Goal: Find specific page/section: Find specific page/section

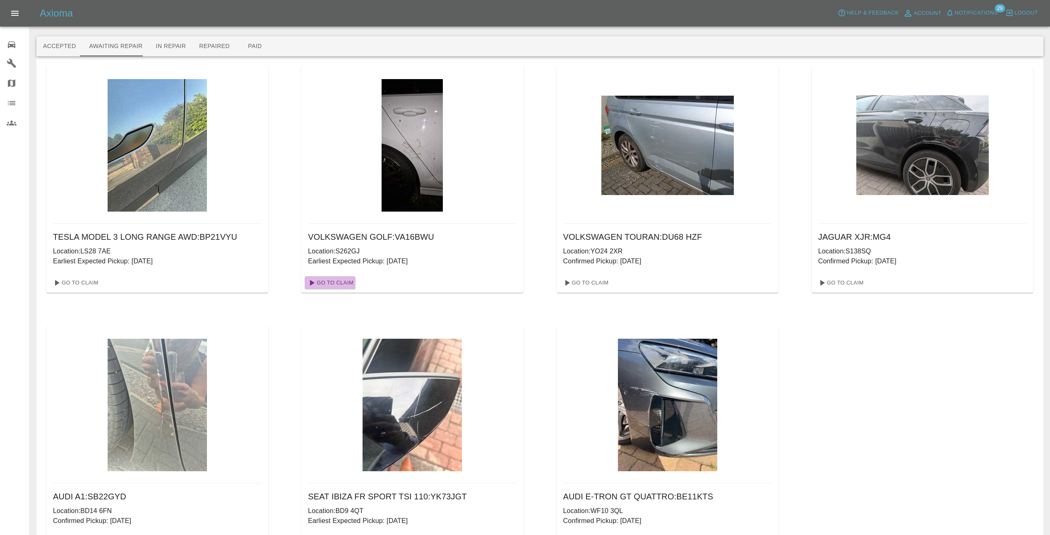
click at [343, 281] on link "Go To Claim" at bounding box center [330, 282] width 51 height 13
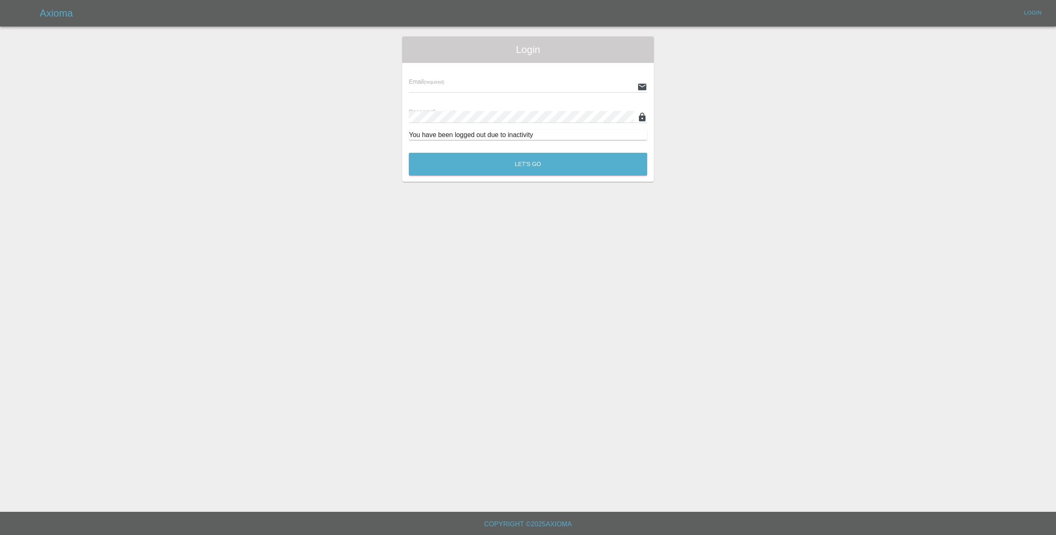
type input "[EMAIL_ADDRESS][DOMAIN_NAME]"
click at [508, 161] on button "Let's Go" at bounding box center [528, 164] width 238 height 23
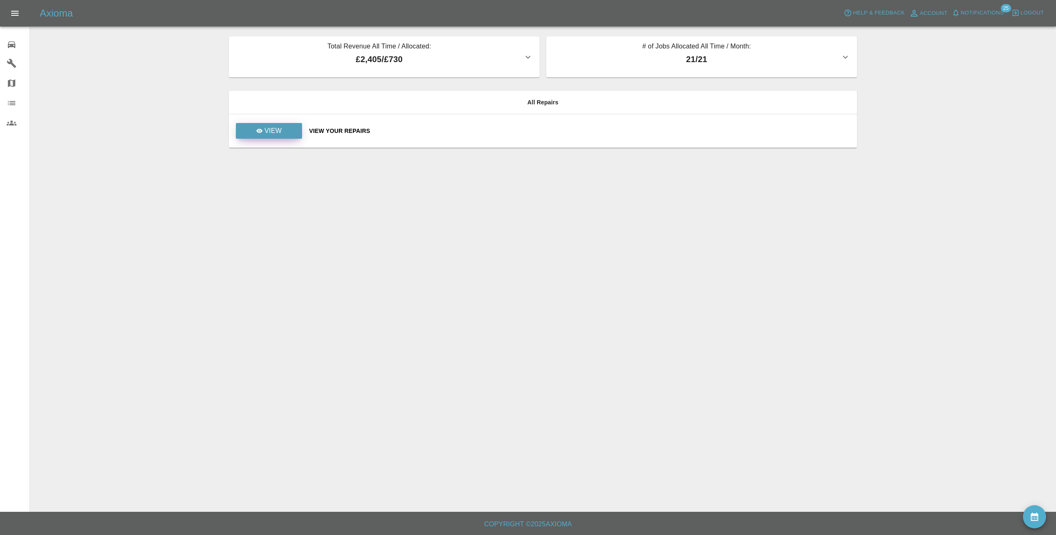
click at [275, 132] on p "View" at bounding box center [273, 131] width 17 height 10
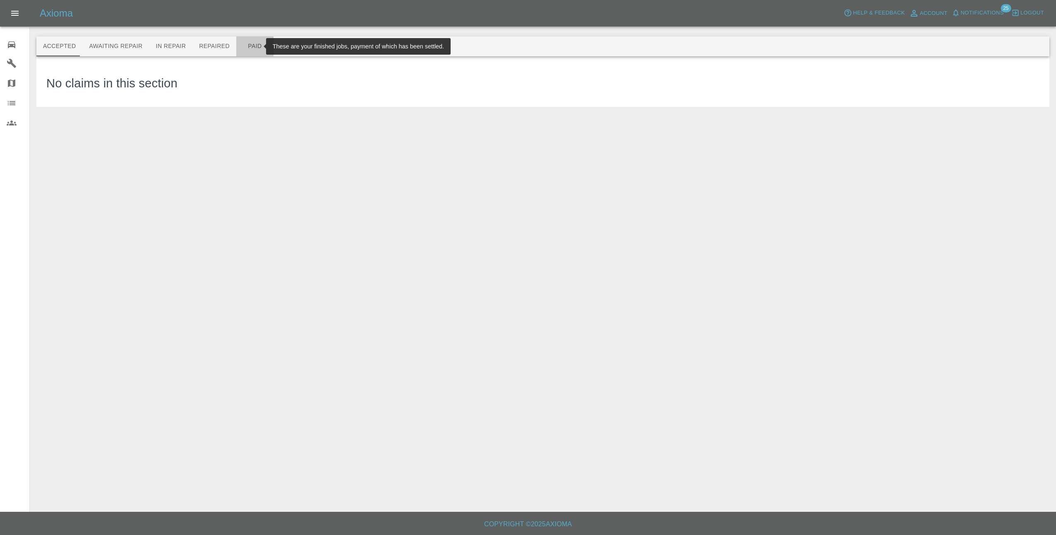
click at [241, 48] on button "Paid" at bounding box center [254, 46] width 37 height 20
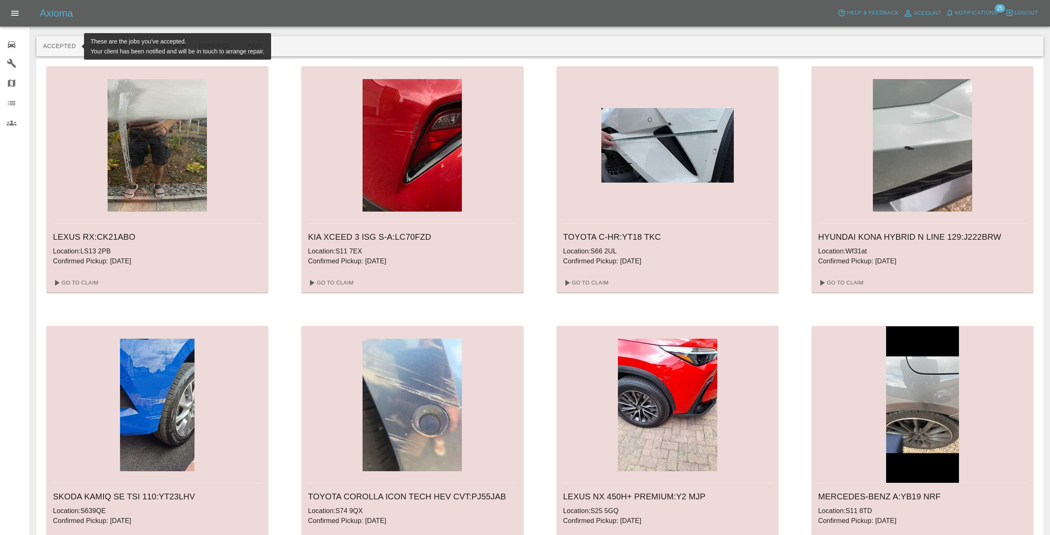
click at [59, 50] on button "Accepted" at bounding box center [59, 46] width 46 height 20
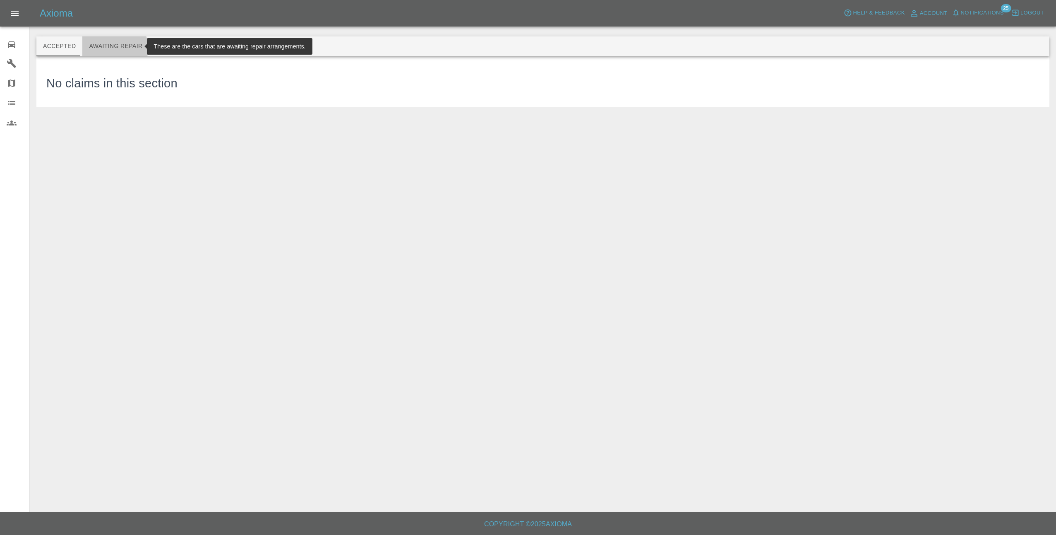
click at [107, 48] on button "Awaiting Repair" at bounding box center [115, 46] width 67 height 20
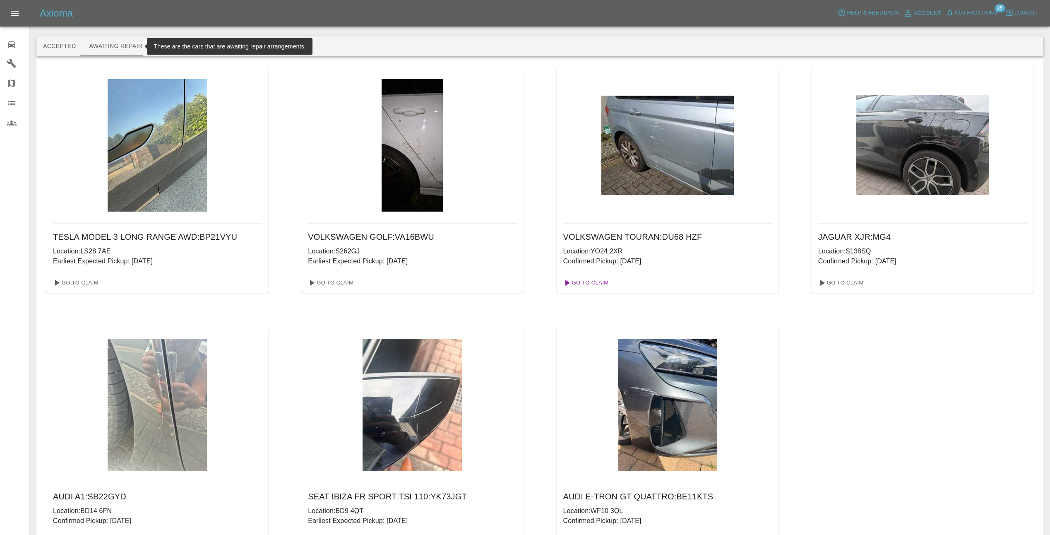
click at [583, 285] on link "Go To Claim" at bounding box center [585, 282] width 51 height 13
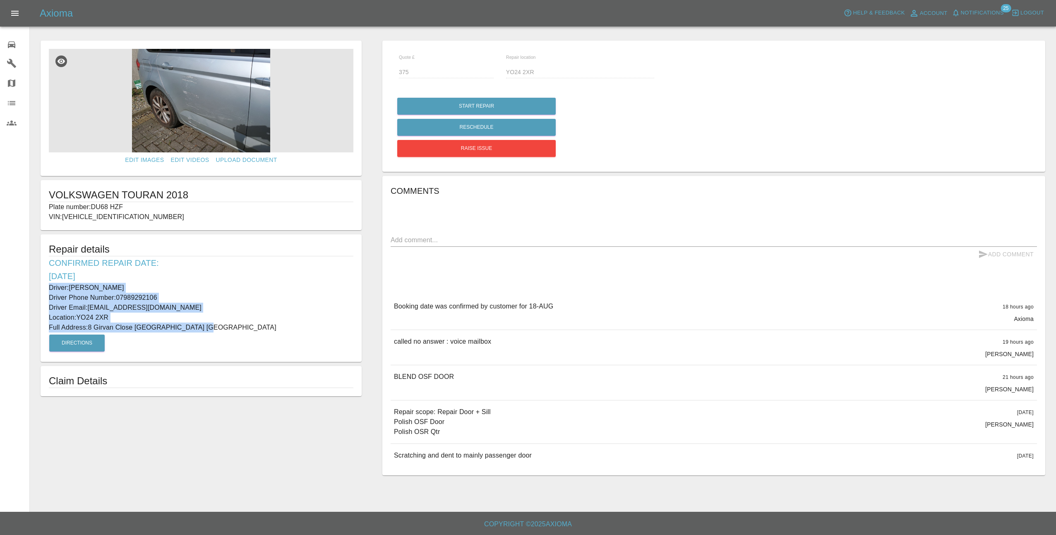
drag, startPoint x: 48, startPoint y: 285, endPoint x: 204, endPoint y: 329, distance: 161.6
click at [204, 329] on div "Repair details Confirmed Repair Date: [DATE] Driver: [PERSON_NAME] Driver Phone…" at bounding box center [201, 298] width 321 height 128
copy div "Driver: [PERSON_NAME] Driver Phone Number: 07989292106 Driver Email: [EMAIL_ADD…"
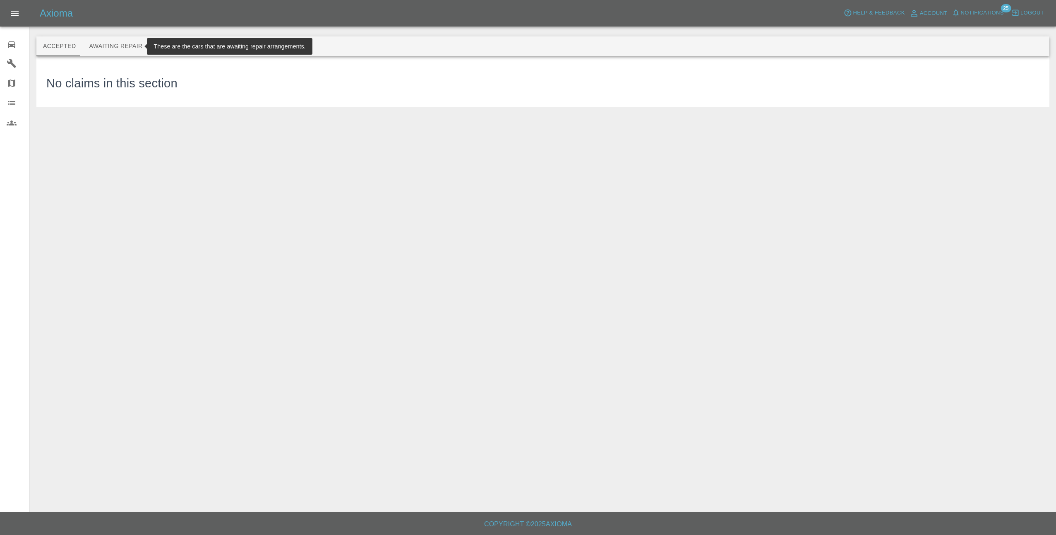
click at [116, 47] on button "Awaiting Repair" at bounding box center [115, 46] width 67 height 20
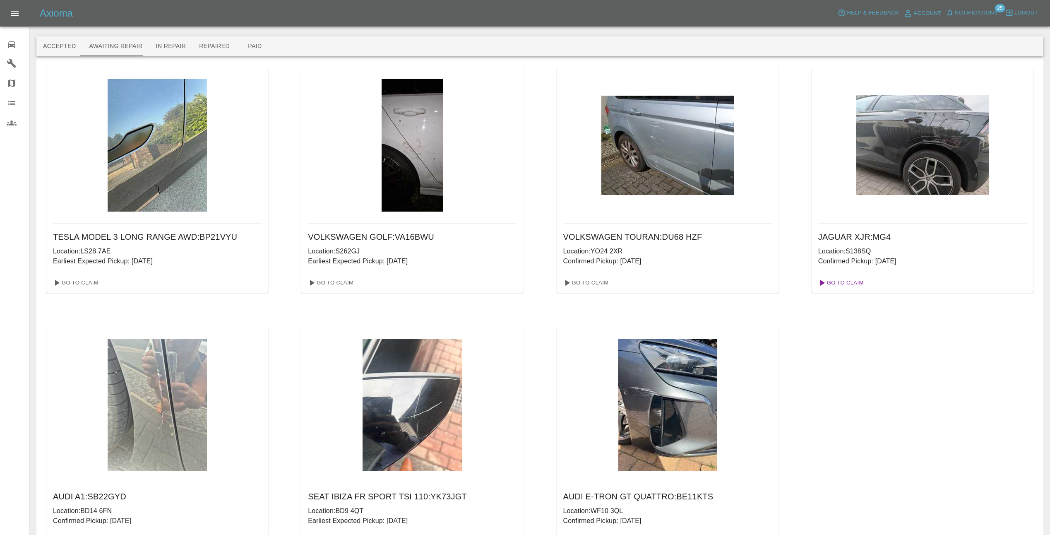
click at [844, 279] on link "Go To Claim" at bounding box center [840, 282] width 51 height 13
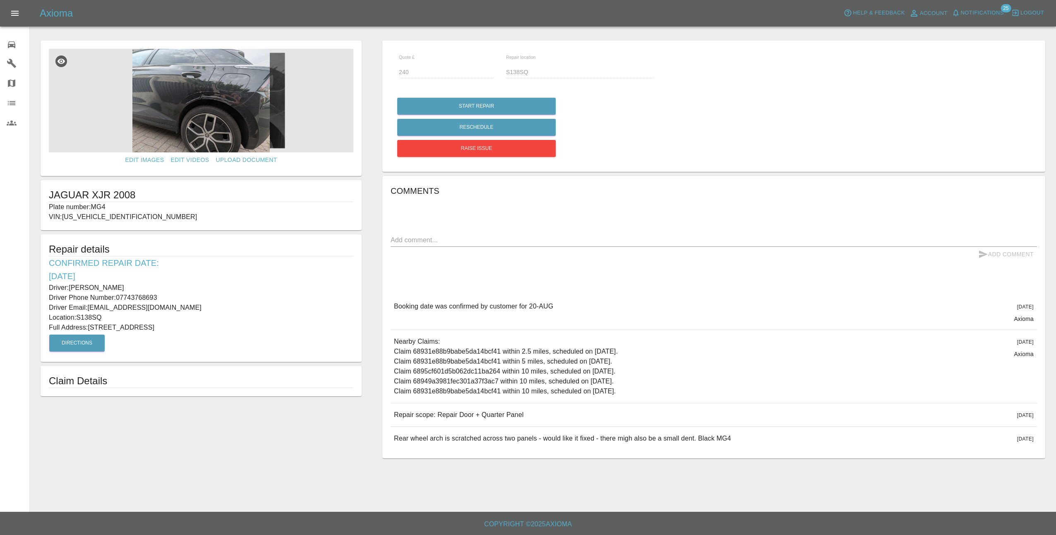
drag, startPoint x: 49, startPoint y: 285, endPoint x: 239, endPoint y: 331, distance: 195.1
click at [239, 331] on div "Repair details Confirmed Repair Date: [DATE] Driver: [PERSON_NAME] Driver Phone…" at bounding box center [201, 298] width 321 height 128
copy div "Driver: [PERSON_NAME] Driver Phone Number: 07743768693 Driver Email: [EMAIL_ADD…"
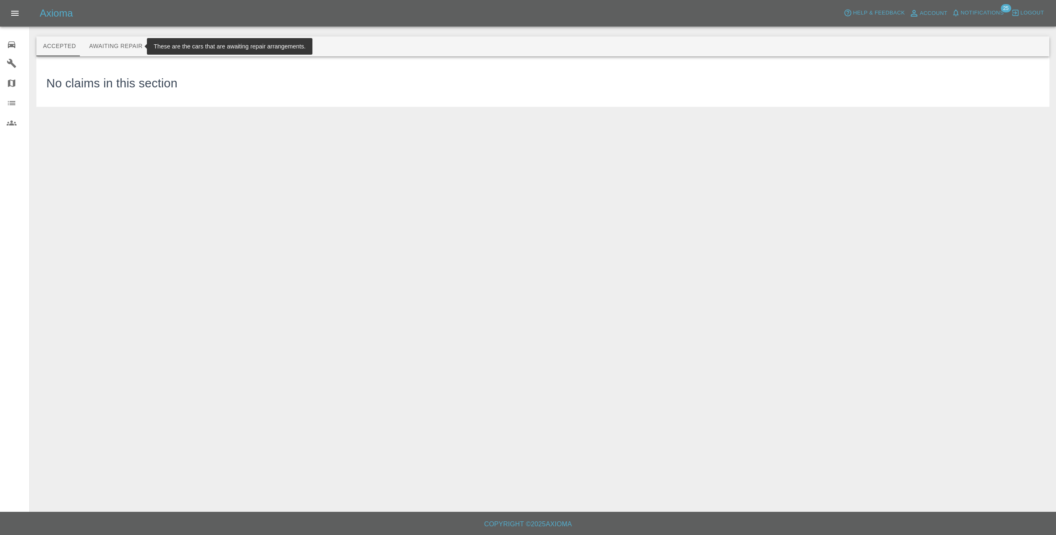
click at [111, 45] on button "Awaiting Repair" at bounding box center [115, 46] width 67 height 20
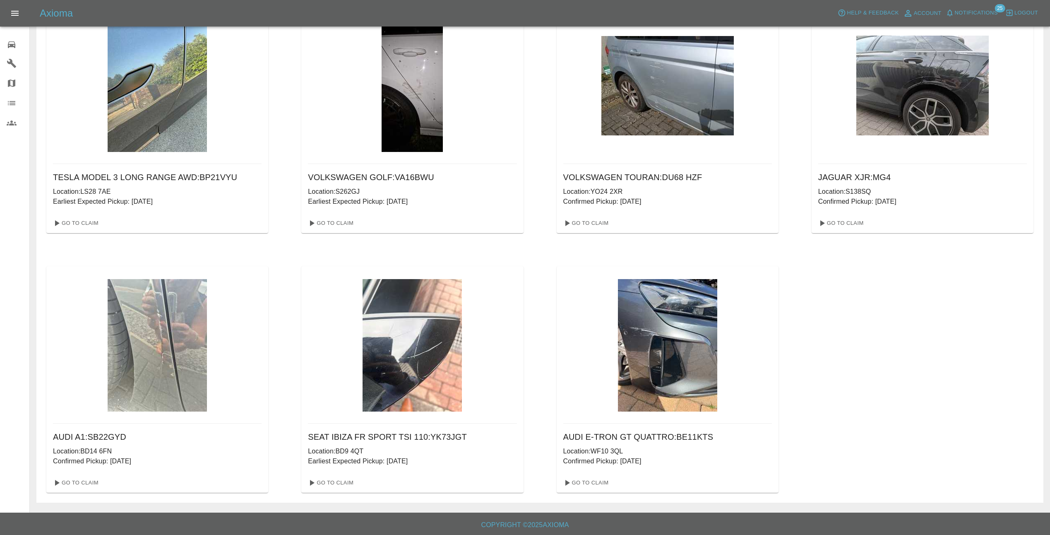
scroll to position [60, 0]
click at [328, 478] on link "Go To Claim" at bounding box center [330, 481] width 51 height 13
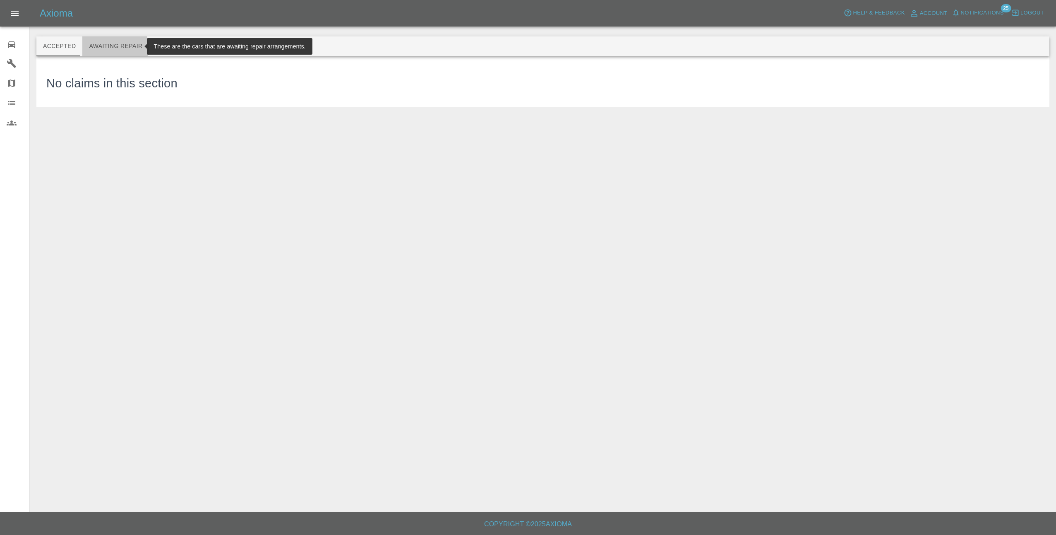
click at [112, 48] on button "Awaiting Repair" at bounding box center [115, 46] width 67 height 20
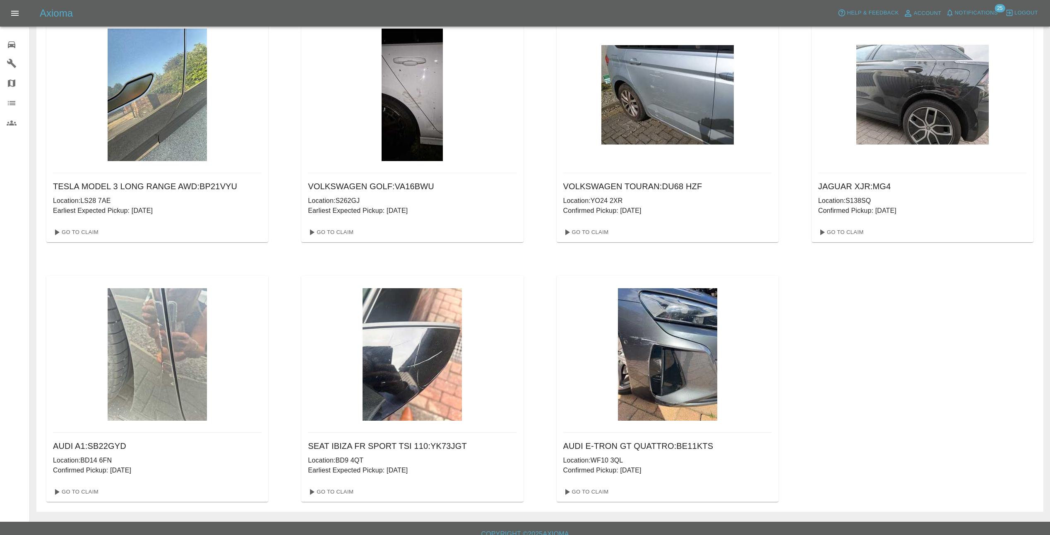
scroll to position [60, 0]
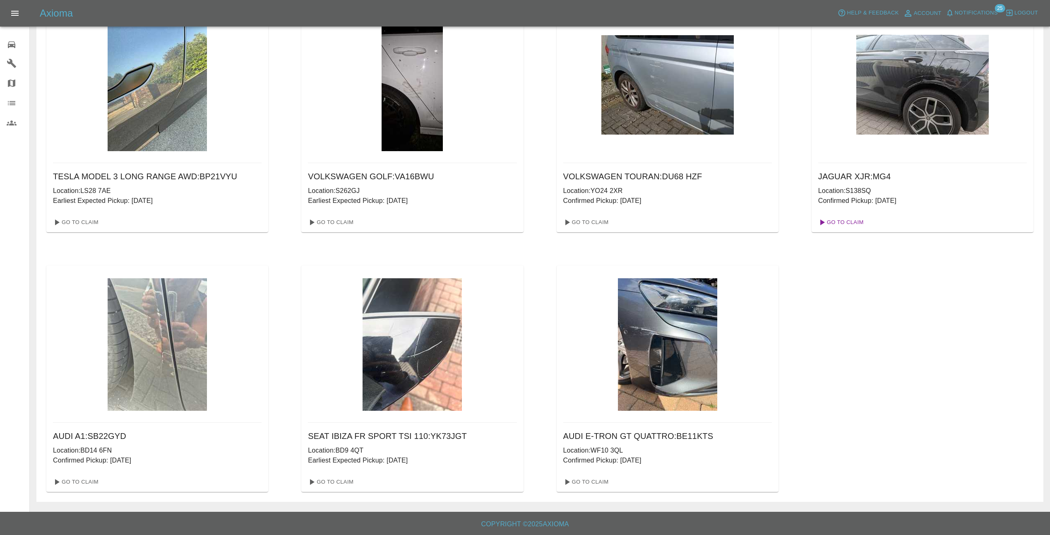
click at [835, 227] on link "Go To Claim" at bounding box center [840, 222] width 51 height 13
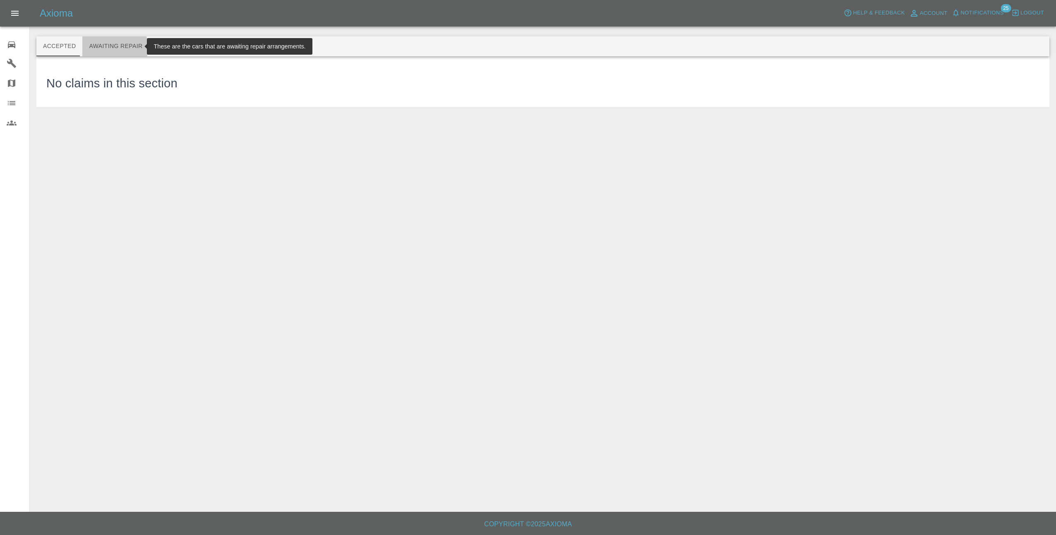
click at [110, 48] on button "Awaiting Repair" at bounding box center [115, 46] width 67 height 20
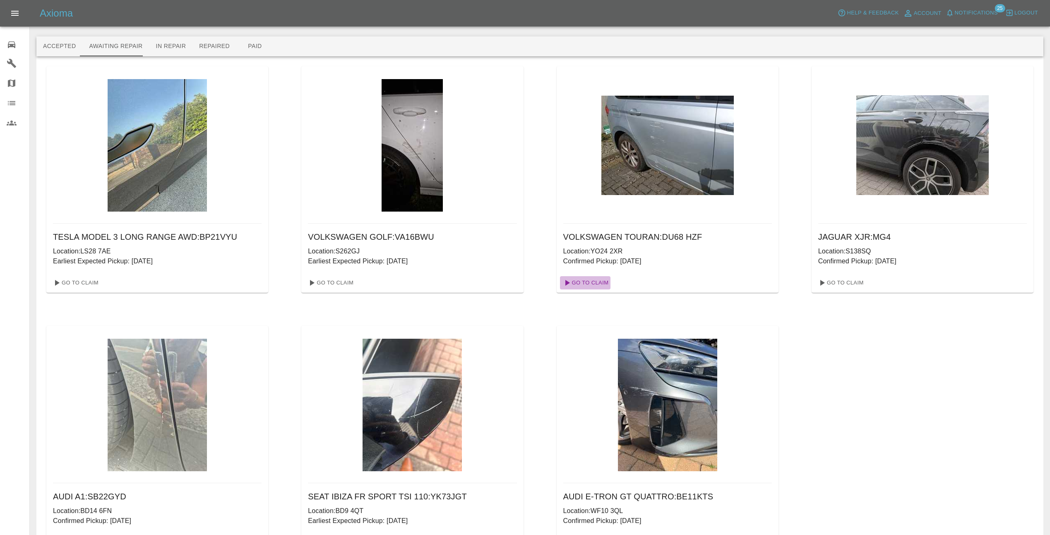
click at [601, 282] on link "Go To Claim" at bounding box center [585, 282] width 51 height 13
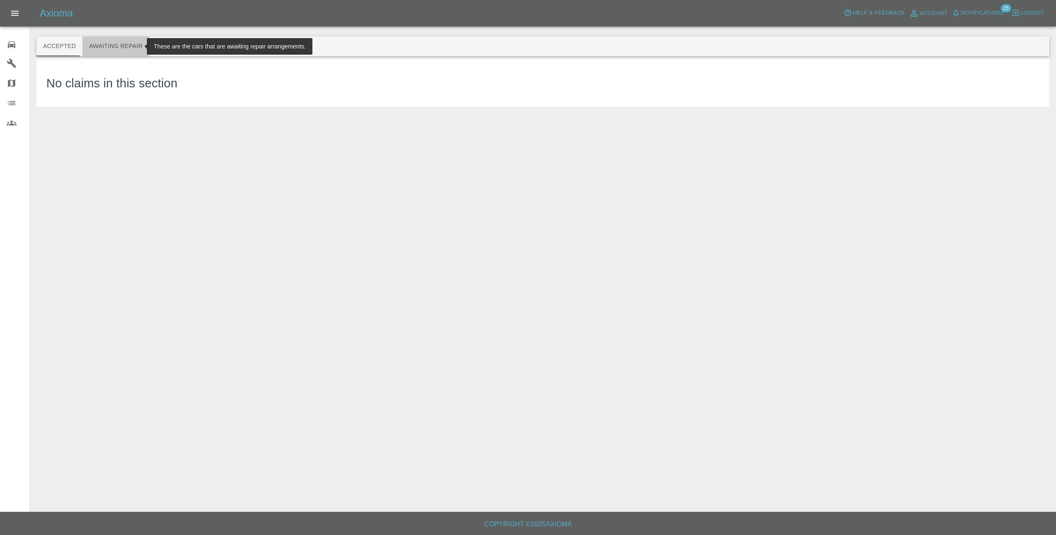
click at [119, 47] on button "Awaiting Repair" at bounding box center [115, 46] width 67 height 20
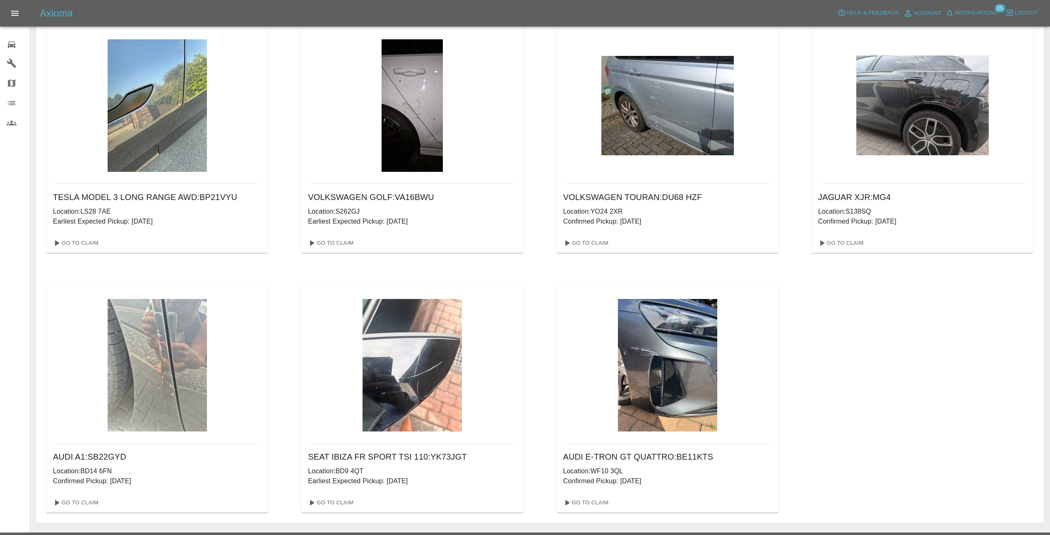
scroll to position [41, 0]
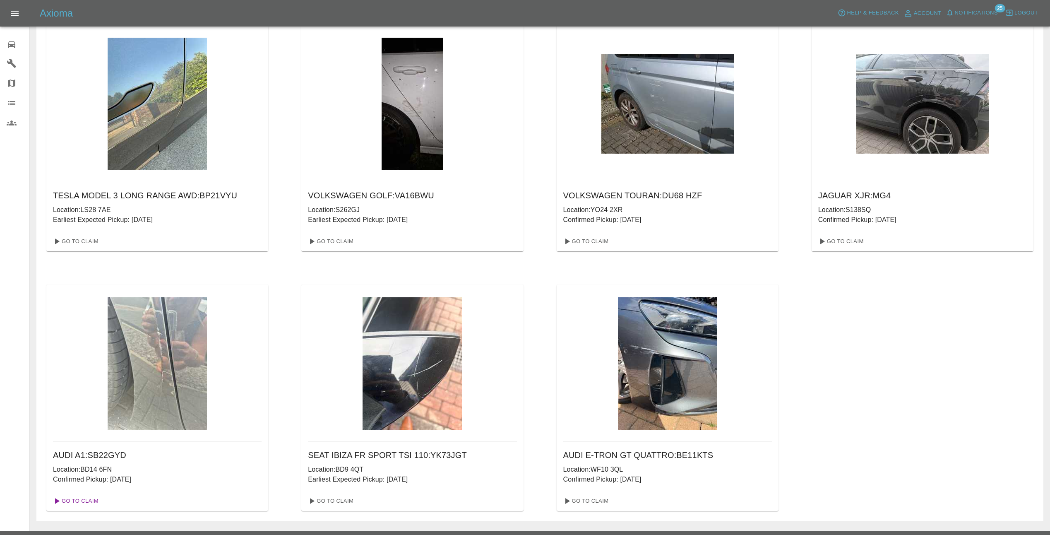
click at [79, 498] on link "Go To Claim" at bounding box center [75, 500] width 51 height 13
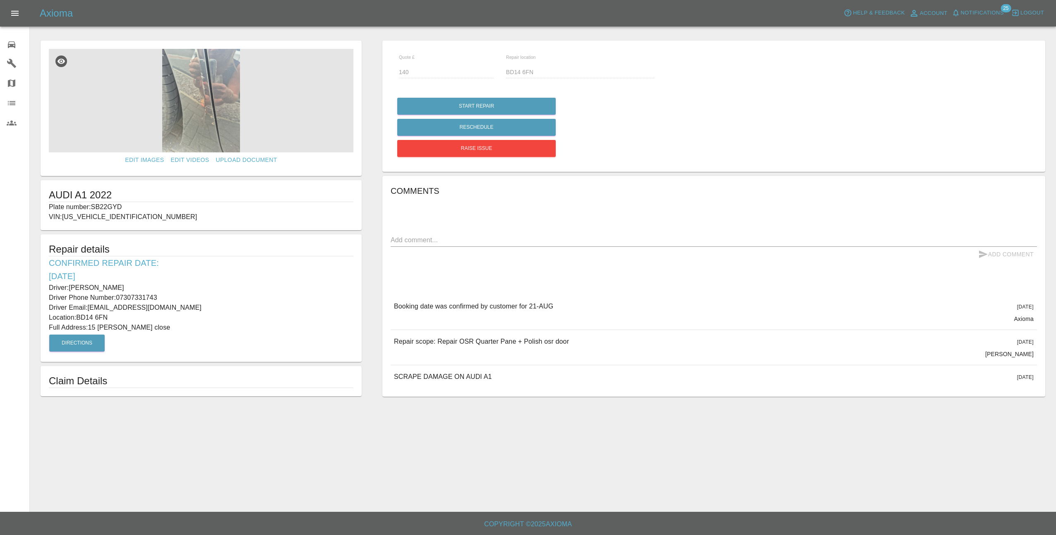
click at [178, 94] on img at bounding box center [201, 100] width 305 height 103
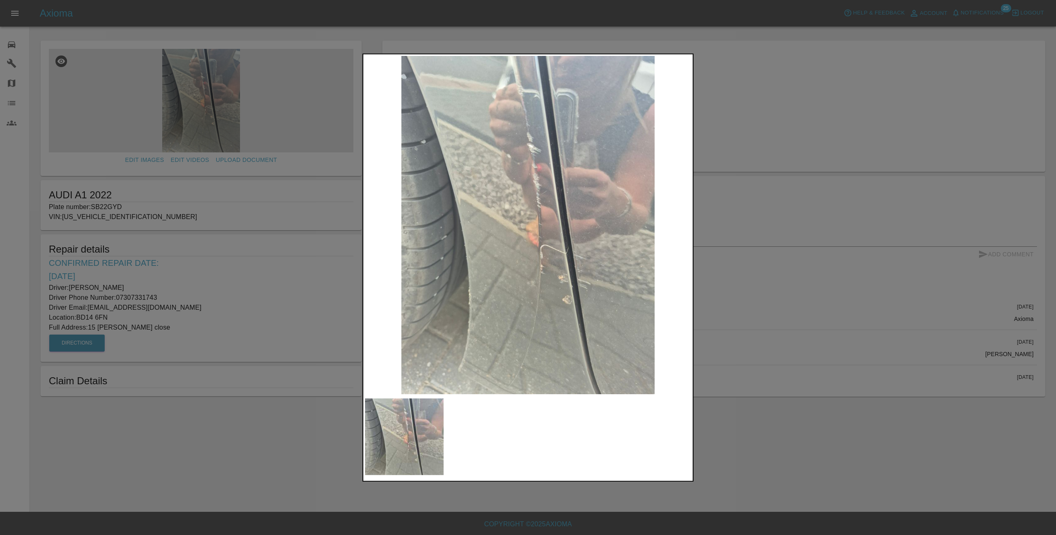
click at [577, 270] on img at bounding box center [528, 225] width 326 height 338
click at [600, 295] on img at bounding box center [528, 225] width 326 height 338
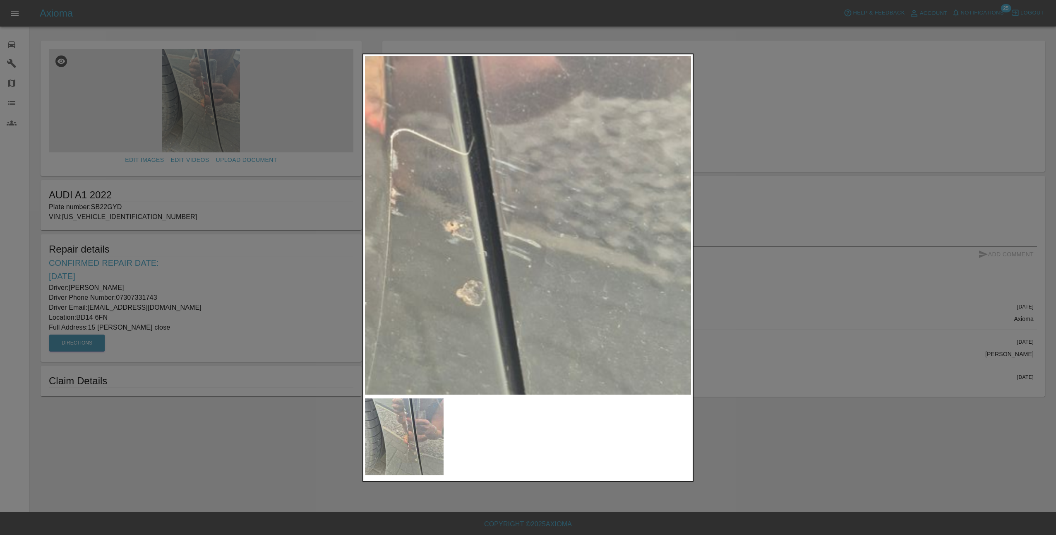
click at [533, 255] on img at bounding box center [353, 69] width 979 height 1015
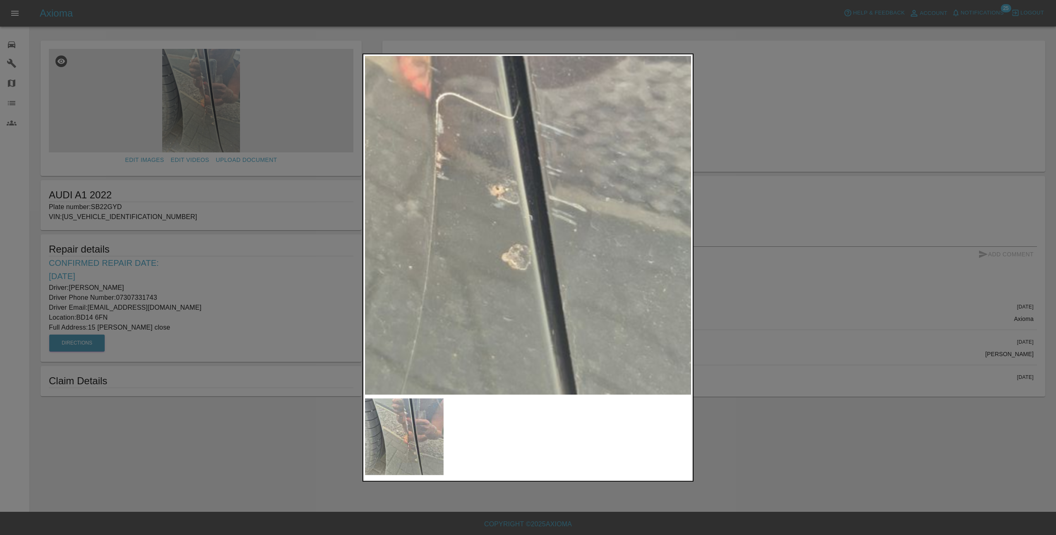
click at [571, 208] on img at bounding box center [398, 33] width 979 height 1015
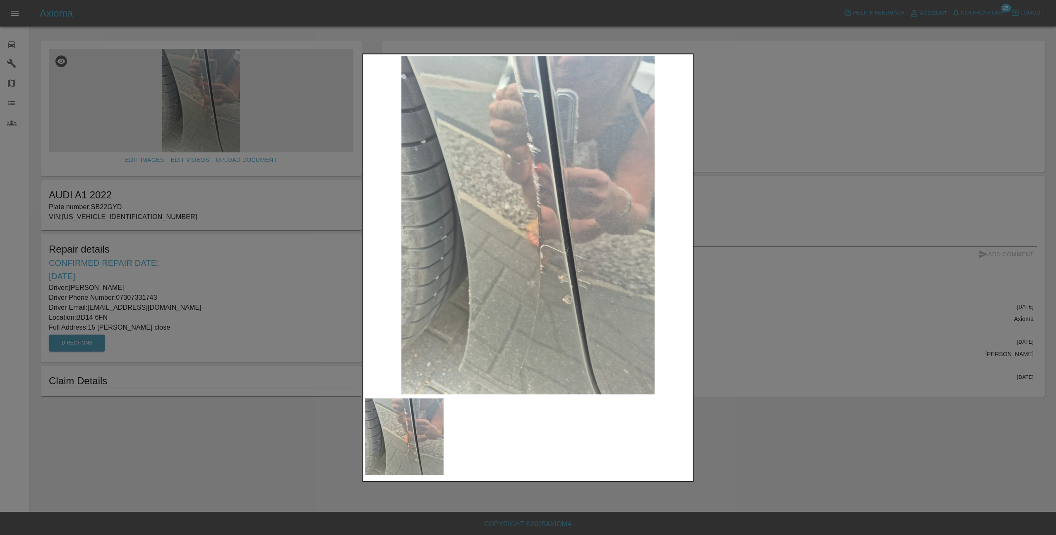
click at [781, 265] on div at bounding box center [528, 267] width 1056 height 535
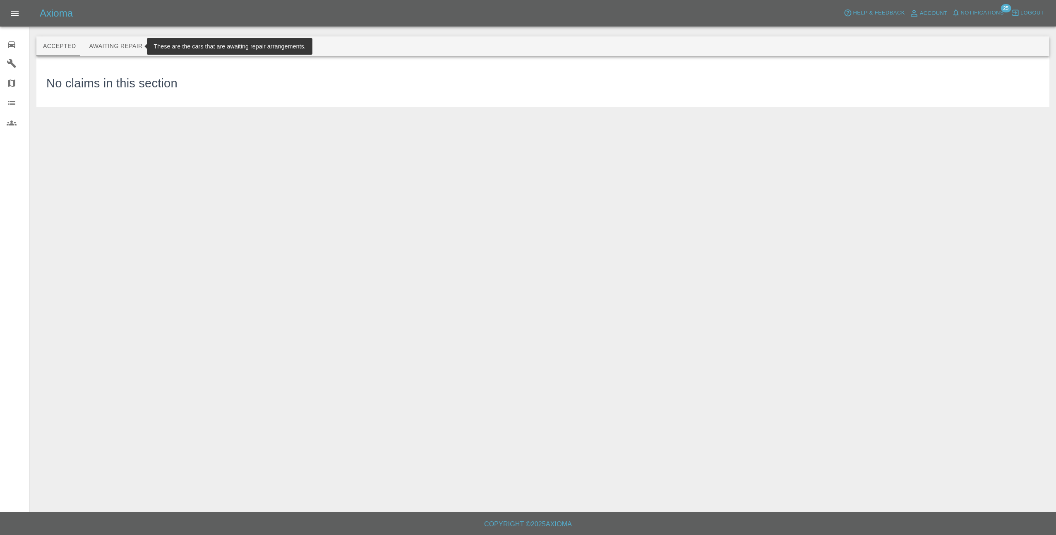
click at [120, 44] on button "Awaiting Repair" at bounding box center [115, 46] width 67 height 20
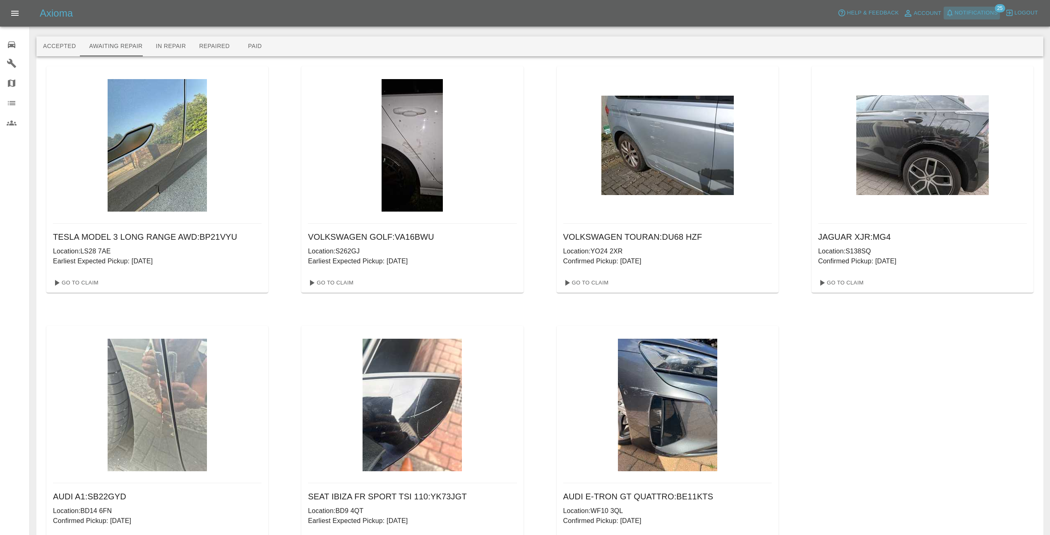
click at [983, 9] on span "Notifications" at bounding box center [976, 13] width 43 height 10
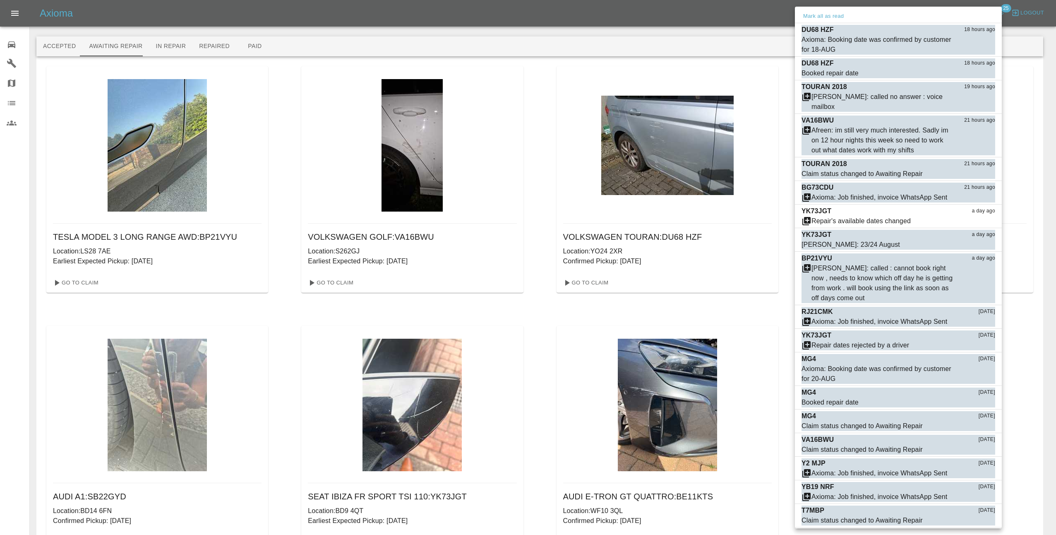
click at [761, 16] on div at bounding box center [528, 267] width 1056 height 535
